Goal: Navigation & Orientation: Find specific page/section

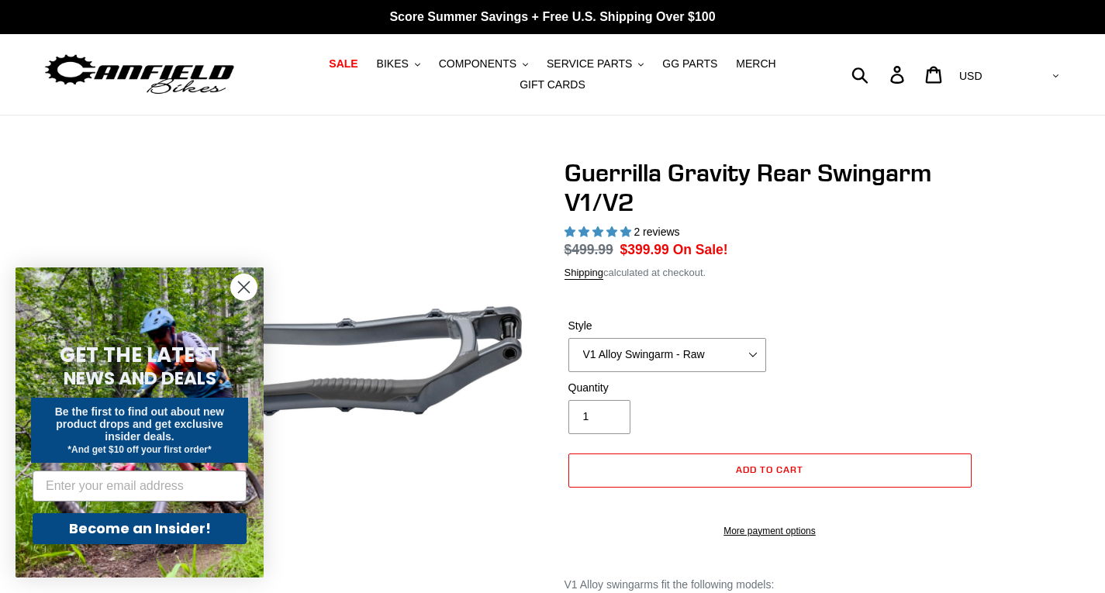
select select "highest-rating"
click at [757, 347] on select "V1 Alloy Swingarm - Raw V1 Alloy Swingarm - Black V2 Revved Carbon Swingarm - G…" at bounding box center [668, 355] width 198 height 34
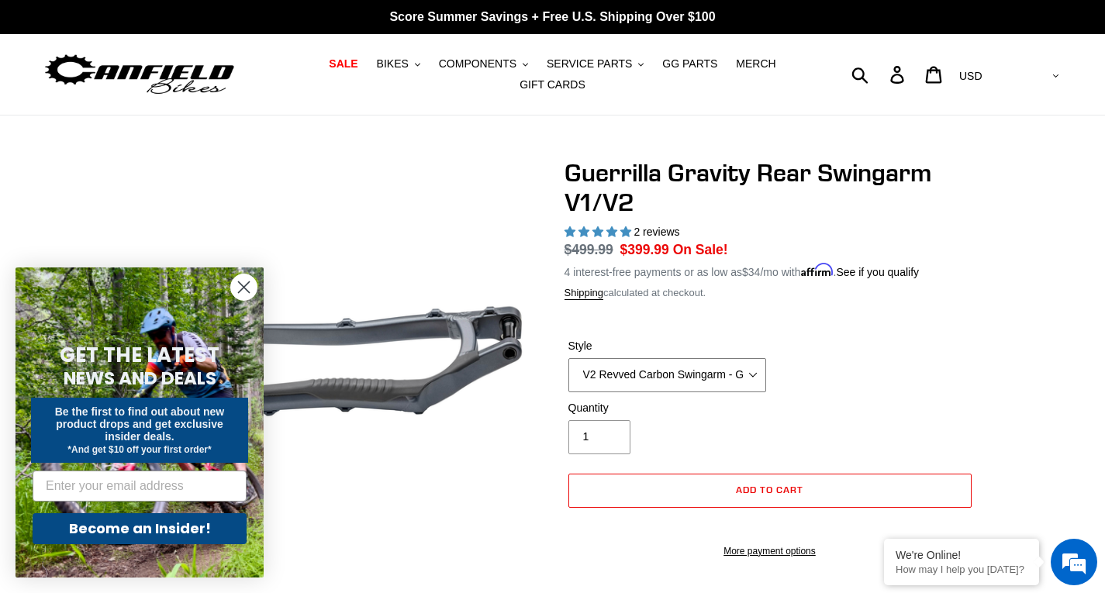
click at [569, 358] on select "V1 Alloy Swingarm - Raw V1 Alloy Swingarm - Black V2 Revved Carbon Swingarm - G…" at bounding box center [668, 375] width 198 height 34
click at [754, 364] on select "V1 Alloy Swingarm - Raw V1 Alloy Swingarm - Black V2 Revved Carbon Swingarm - G…" at bounding box center [668, 375] width 198 height 34
select select "V1 Alloy Swingarm - Raw"
click at [569, 358] on select "V1 Alloy Swingarm - Raw V1 Alloy Swingarm - Black V2 Revved Carbon Swingarm - G…" at bounding box center [668, 375] width 198 height 34
click at [448, 67] on span "COMPONENTS" at bounding box center [478, 63] width 78 height 13
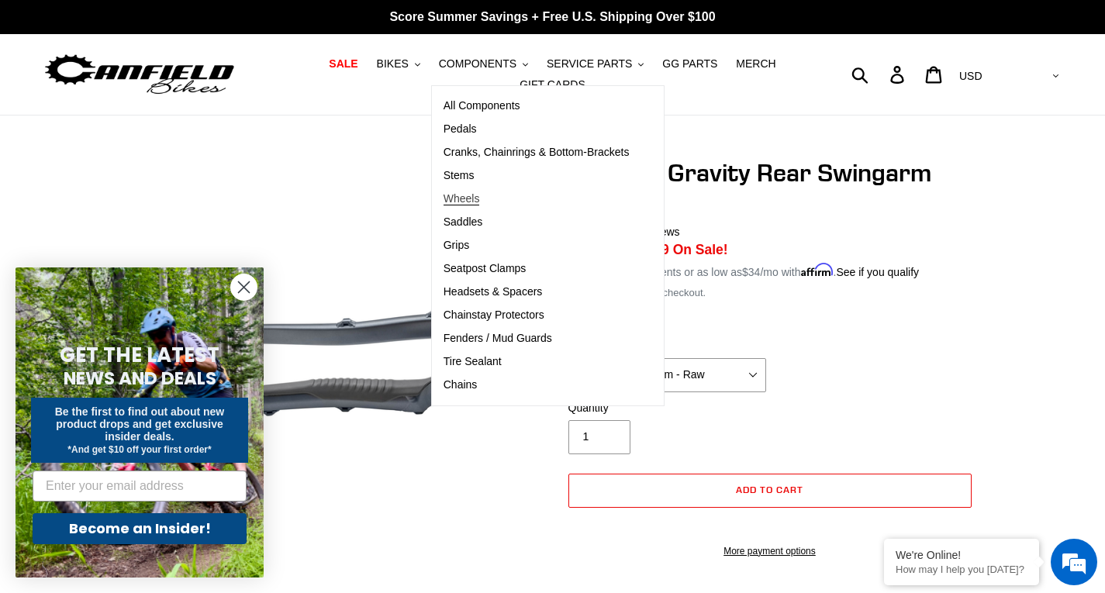
click at [444, 204] on span "Wheels" at bounding box center [462, 198] width 36 height 13
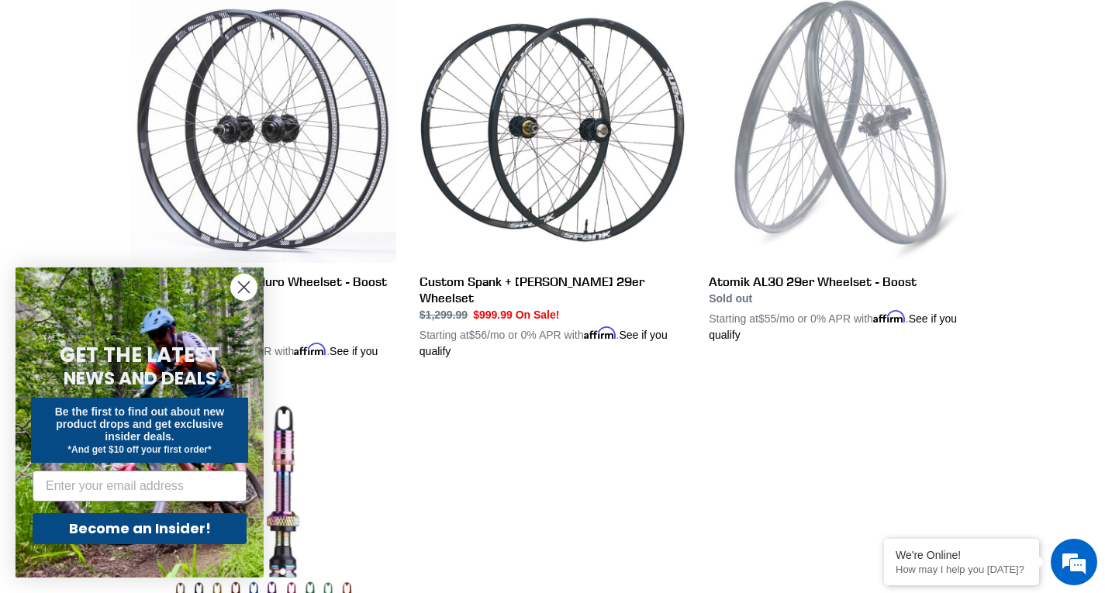
click at [237, 284] on circle "Close dialog" at bounding box center [244, 288] width 26 height 26
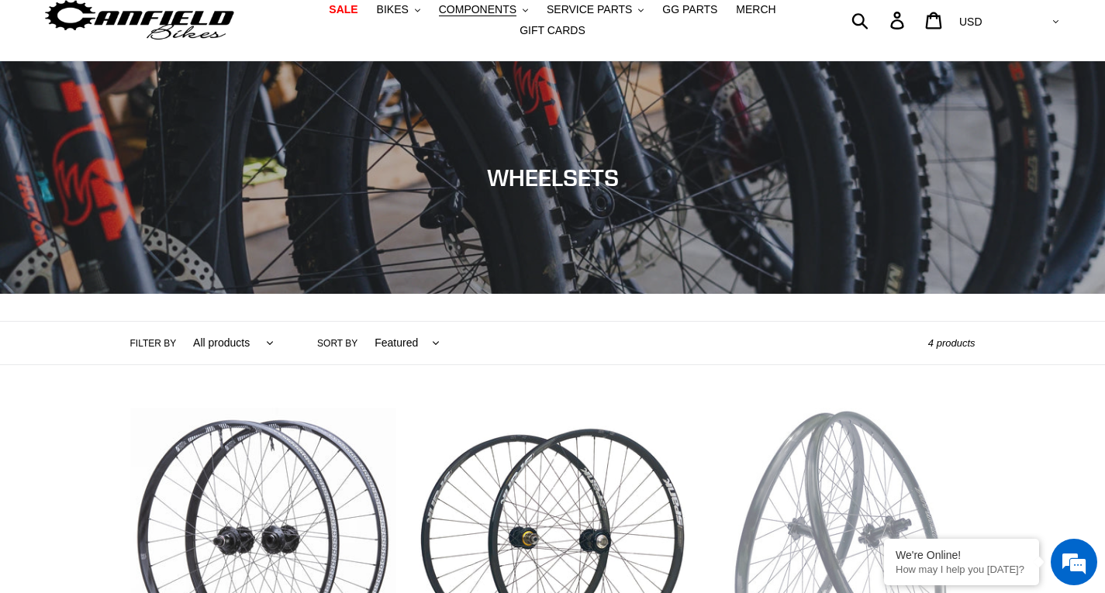
scroll to position [16, 0]
